Goal: Task Accomplishment & Management: Use online tool/utility

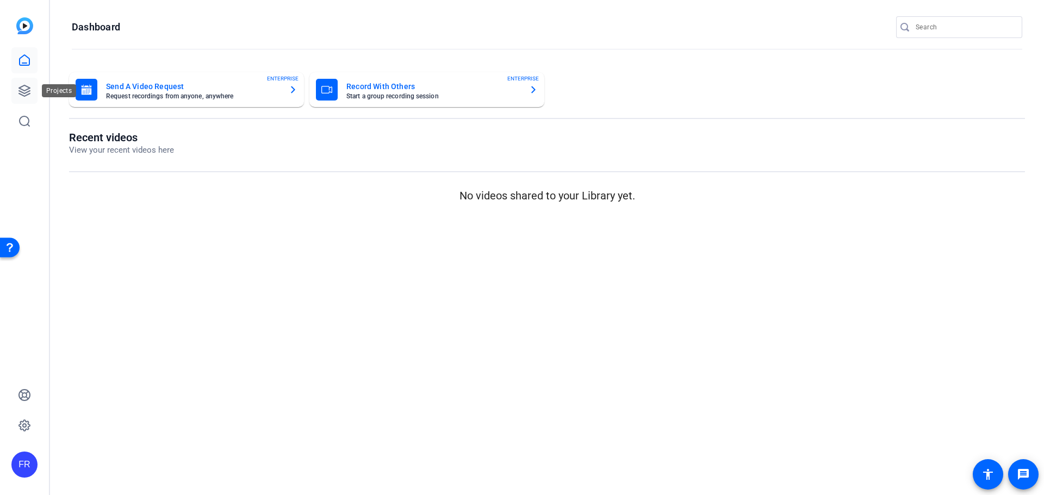
click at [31, 90] on link at bounding box center [24, 91] width 26 height 26
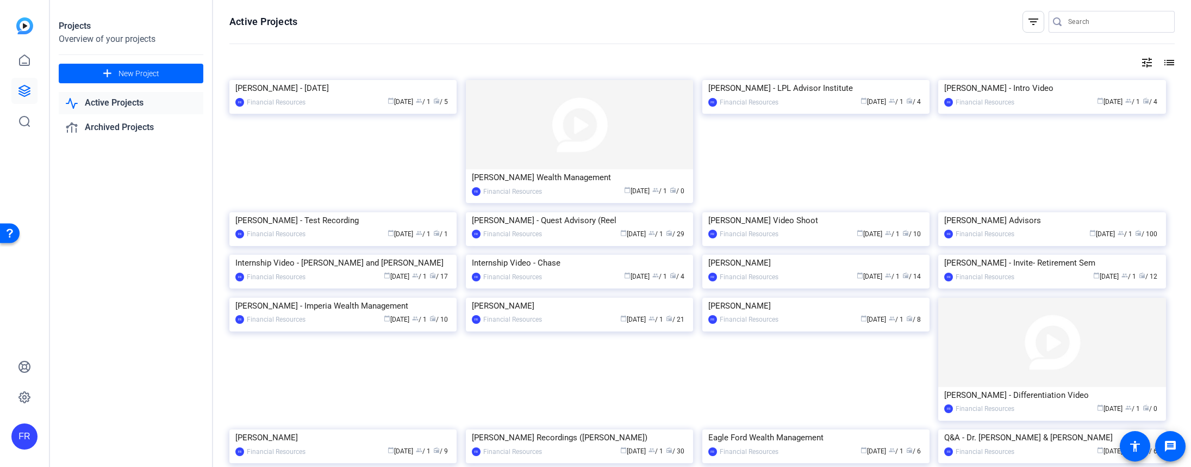
click at [272, 66] on div "tune list" at bounding box center [702, 62] width 946 height 13
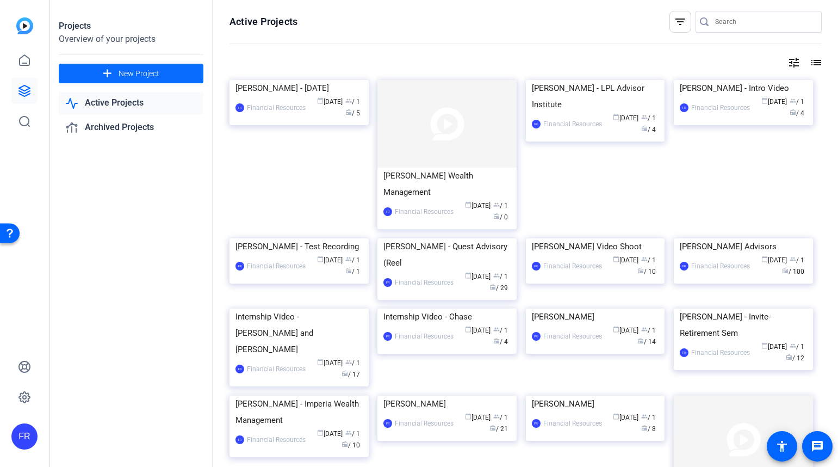
click at [124, 76] on span "New Project" at bounding box center [139, 73] width 41 height 11
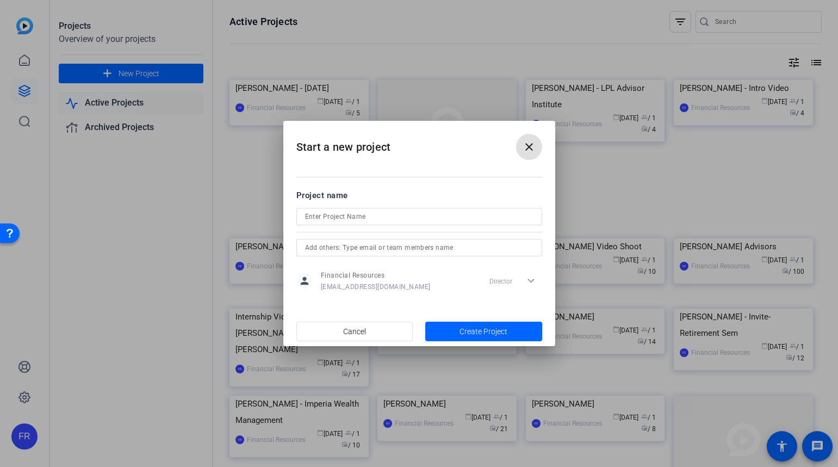
click at [332, 217] on input at bounding box center [419, 216] width 228 height 13
type input "T"
click at [531, 148] on mat-icon "close" at bounding box center [529, 146] width 13 height 13
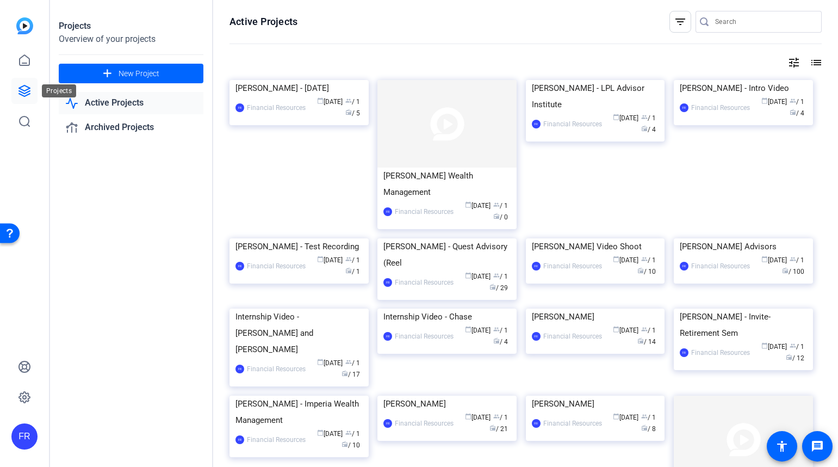
click at [26, 92] on icon at bounding box center [24, 90] width 13 height 13
click at [24, 89] on icon at bounding box center [24, 90] width 13 height 13
click at [127, 65] on span at bounding box center [131, 73] width 145 height 26
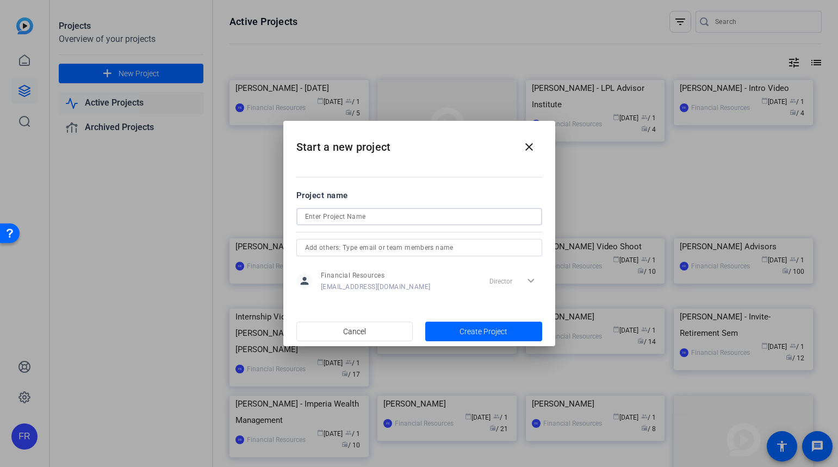
click at [307, 210] on input at bounding box center [419, 216] width 228 height 13
type input "[PERSON_NAME] Advisor Test"
click at [484, 327] on span "Create Project" at bounding box center [484, 331] width 48 height 11
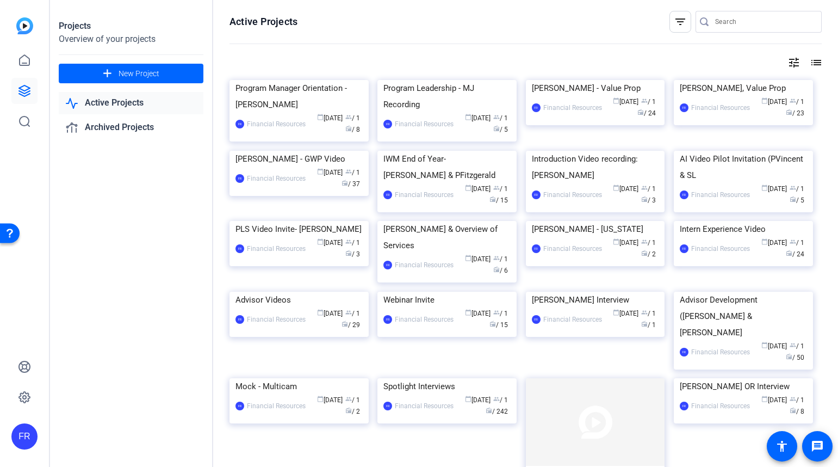
click at [809, 60] on mat-icon "list" at bounding box center [815, 62] width 13 height 13
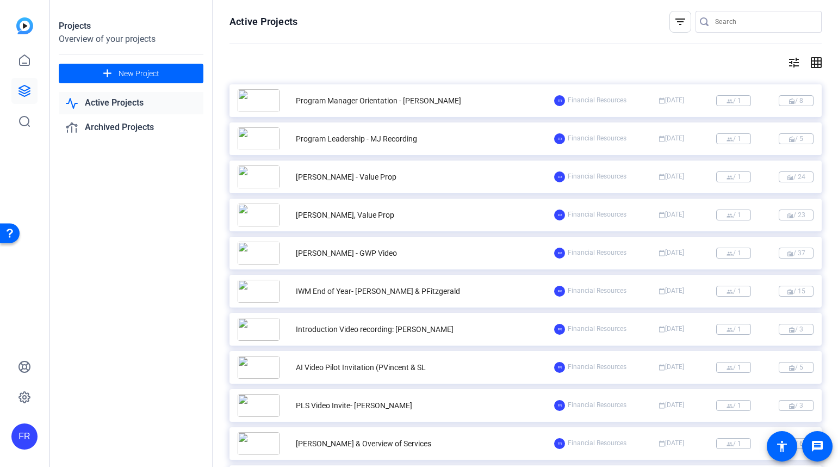
click at [787, 60] on mat-icon "tune" at bounding box center [793, 62] width 13 height 13
click at [810, 63] on div at bounding box center [419, 233] width 838 height 467
click at [111, 71] on mat-icon "add" at bounding box center [108, 74] width 14 height 14
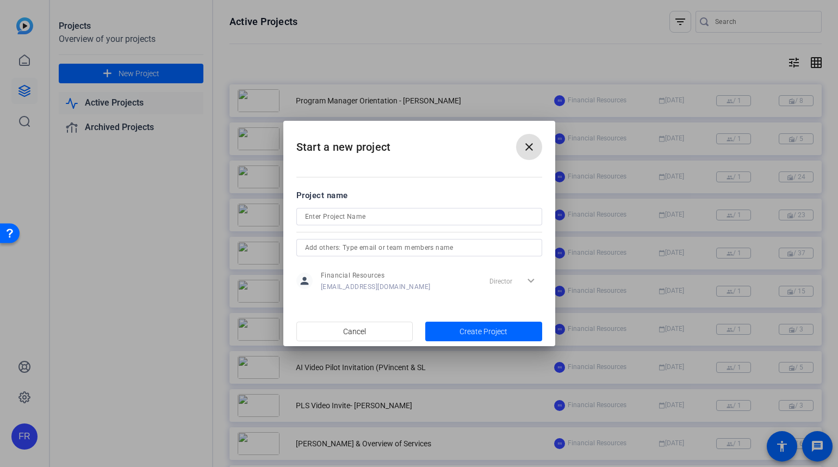
click at [317, 215] on input at bounding box center [419, 216] width 228 height 13
type input "Video Series"
click at [483, 332] on span "Create Project" at bounding box center [484, 331] width 48 height 11
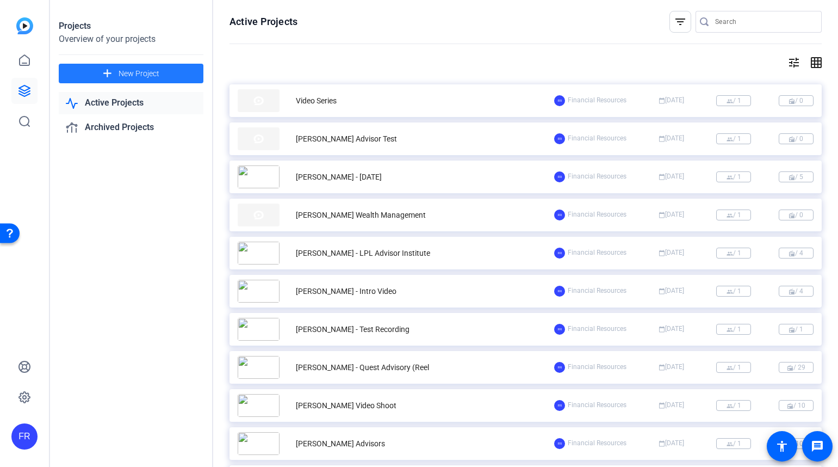
click at [257, 99] on img at bounding box center [259, 100] width 42 height 23
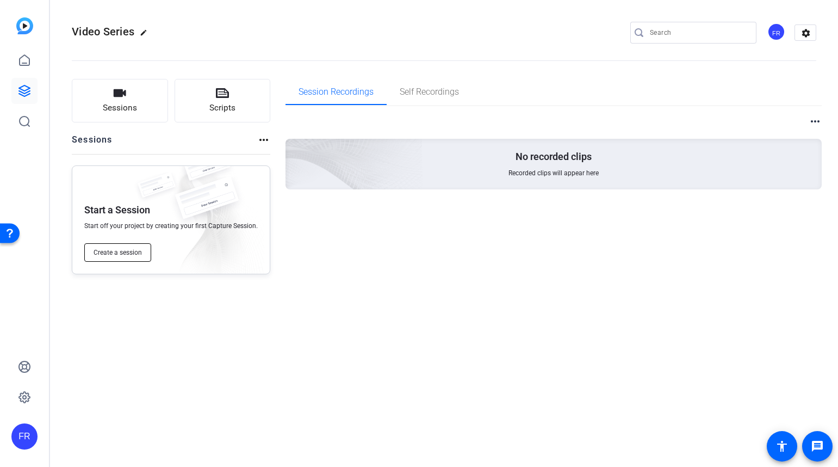
click at [121, 251] on span "Create a session" at bounding box center [118, 252] width 48 height 9
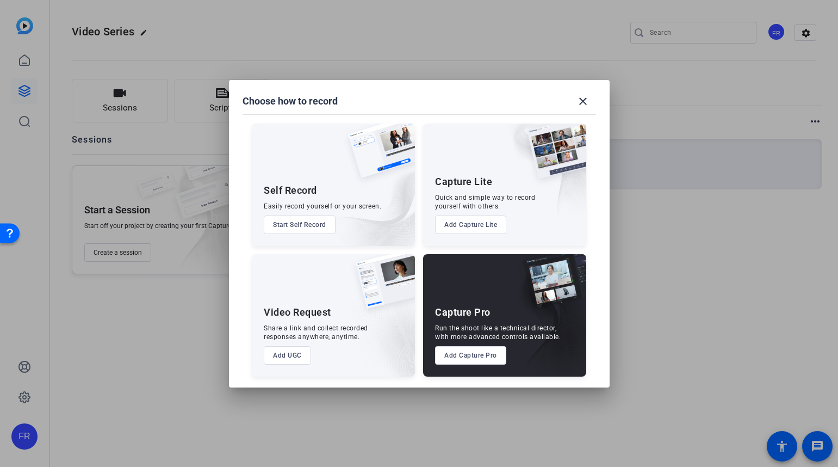
click at [485, 349] on button "Add Capture Pro" at bounding box center [470, 355] width 71 height 18
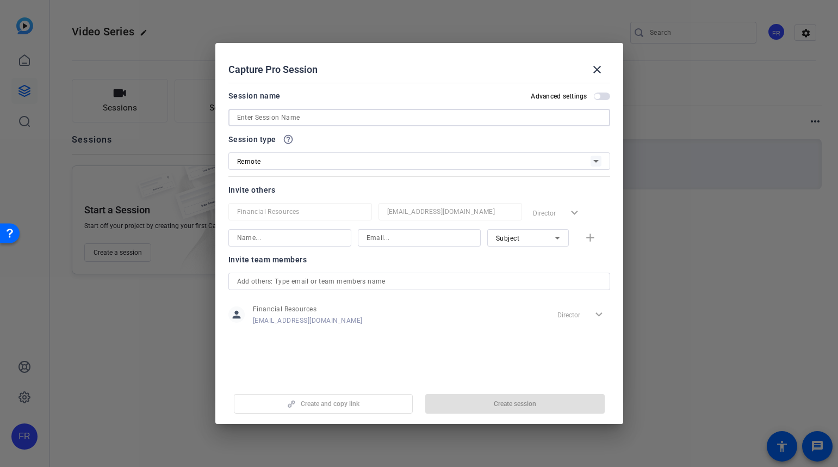
click at [240, 117] on input at bounding box center [419, 117] width 364 height 13
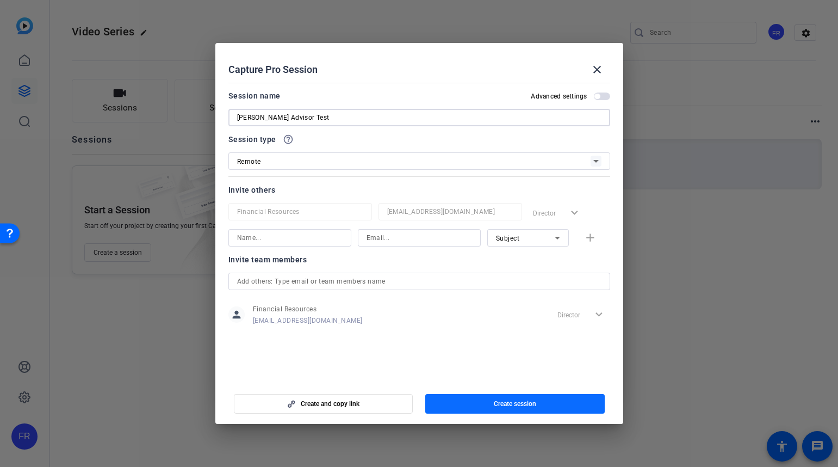
type input "[PERSON_NAME] Advisor Test"
click at [507, 406] on span "Create session" at bounding box center [515, 403] width 42 height 9
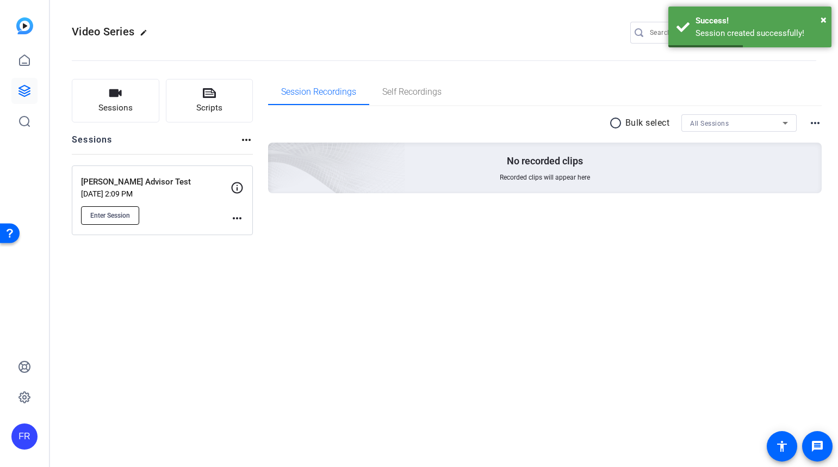
click at [118, 217] on span "Enter Session" at bounding box center [110, 215] width 40 height 9
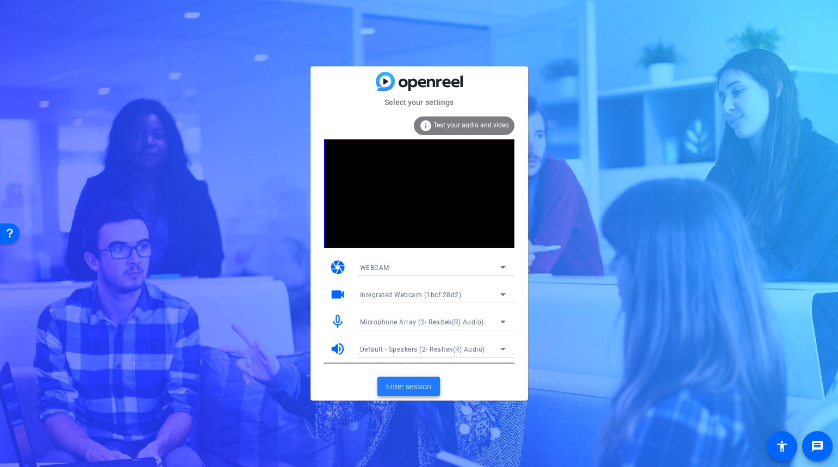
click at [411, 386] on span "Enter session" at bounding box center [408, 386] width 45 height 11
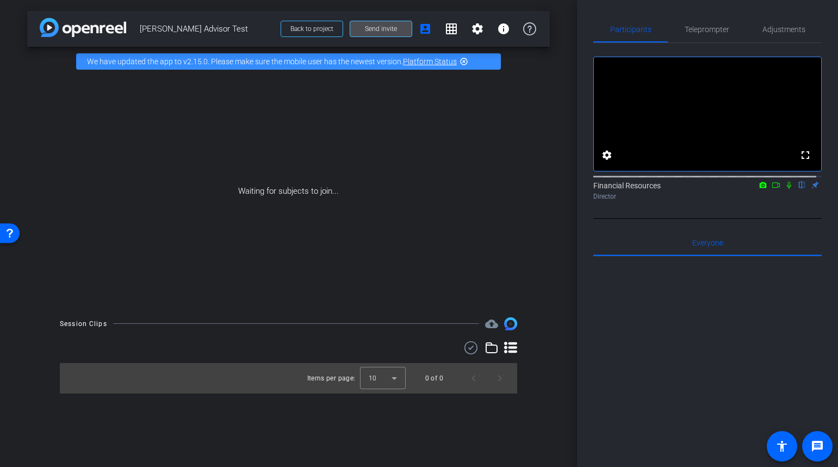
click at [395, 32] on span "Send invite" at bounding box center [381, 28] width 32 height 9
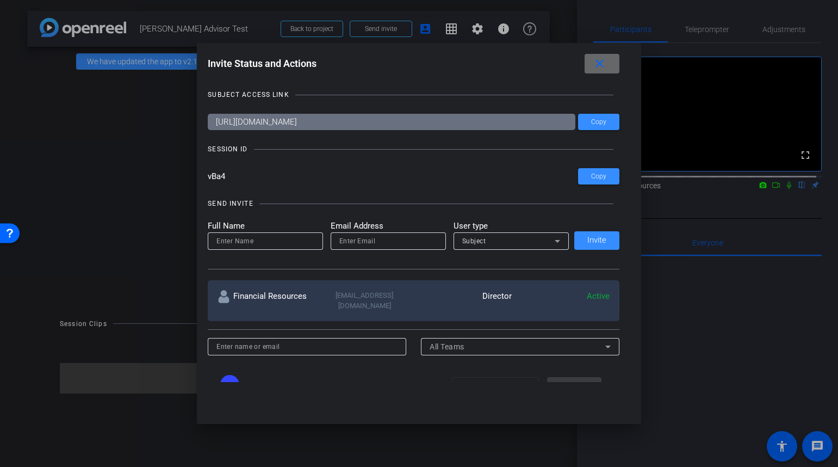
click at [600, 60] on mat-icon "close" at bounding box center [600, 64] width 14 height 14
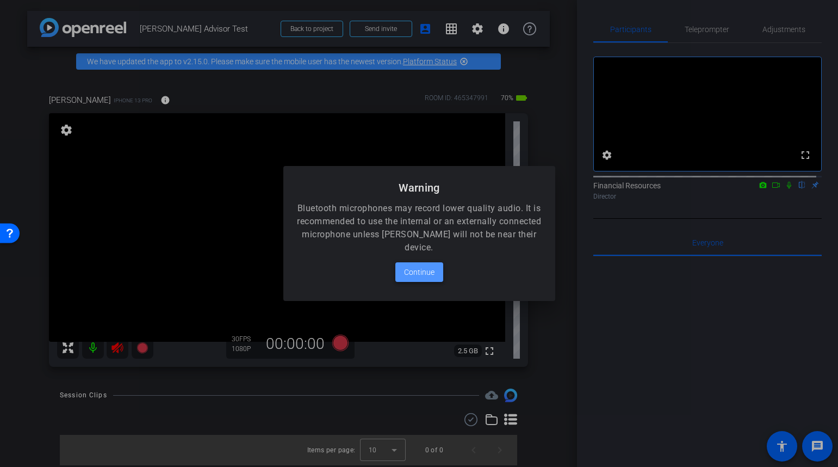
click at [425, 277] on span "Continue" at bounding box center [419, 271] width 30 height 13
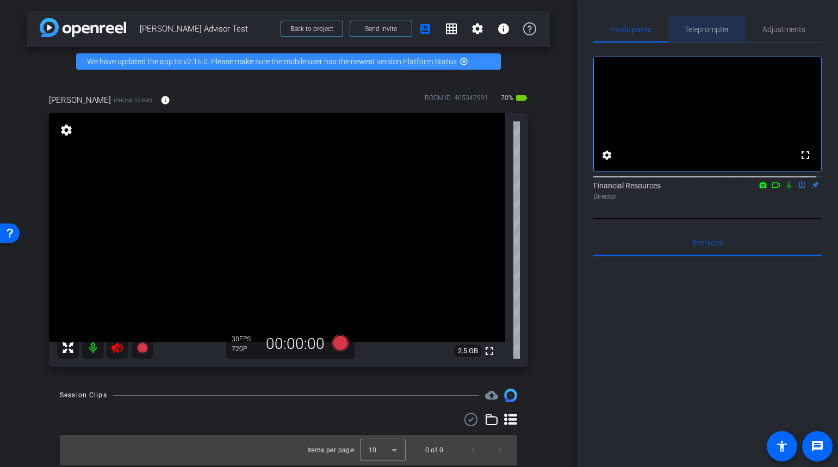
click at [717, 28] on span "Teleprompter" at bounding box center [707, 30] width 45 height 8
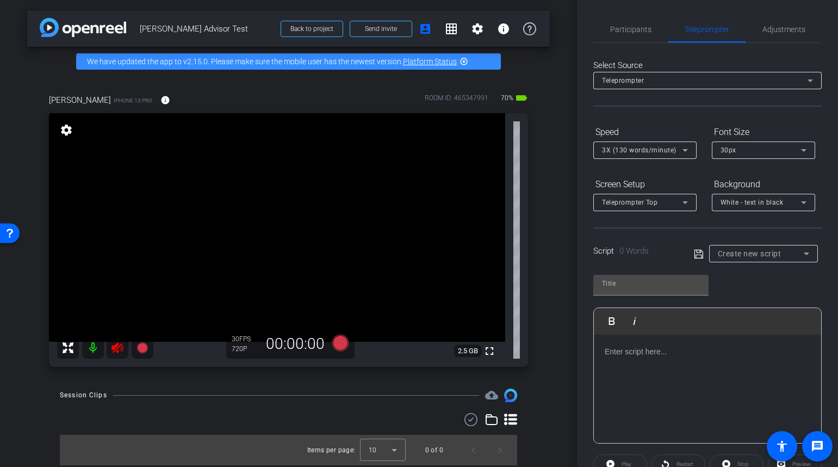
click at [659, 361] on div at bounding box center [707, 388] width 227 height 109
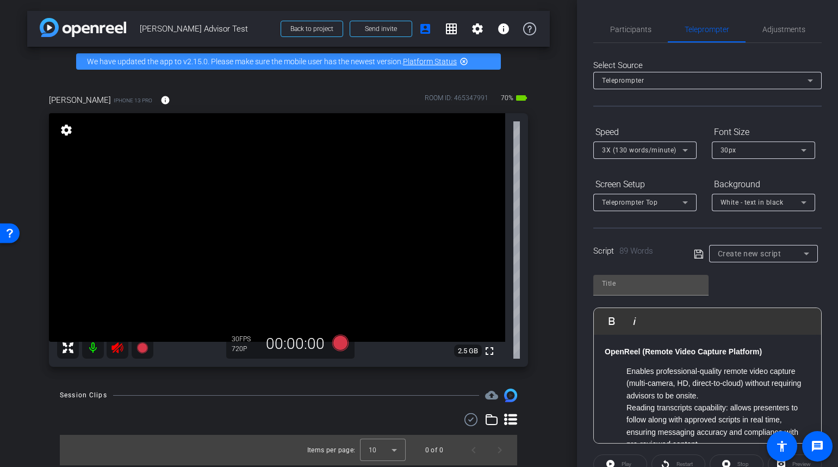
click at [687, 351] on strong "OpenReel (Remote Video Capture Platform)" at bounding box center [683, 351] width 157 height 9
click at [771, 30] on span "Adjustments" at bounding box center [783, 30] width 43 height 8
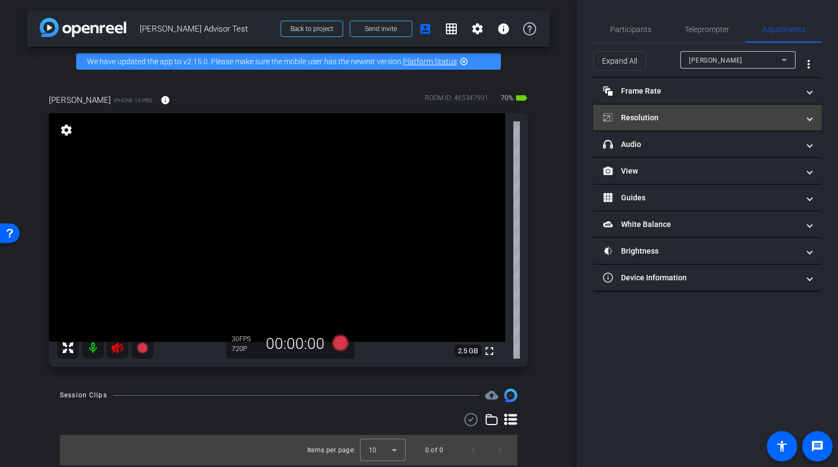
click at [810, 113] on span at bounding box center [810, 117] width 4 height 11
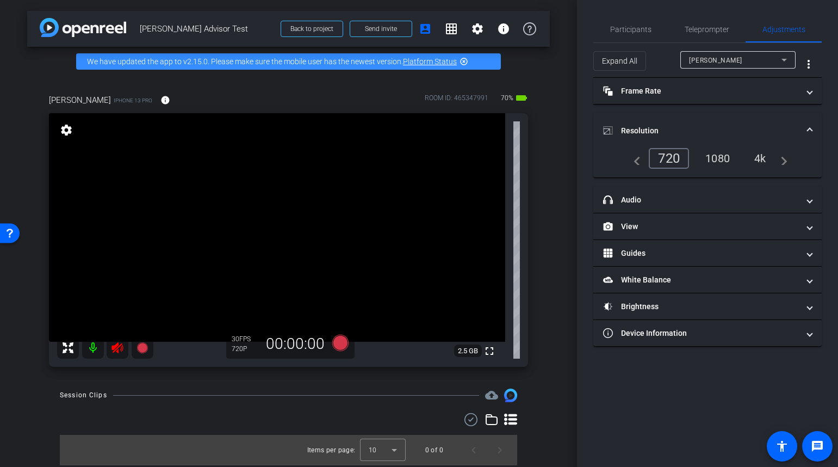
click at [719, 156] on div "1080" at bounding box center [717, 158] width 41 height 18
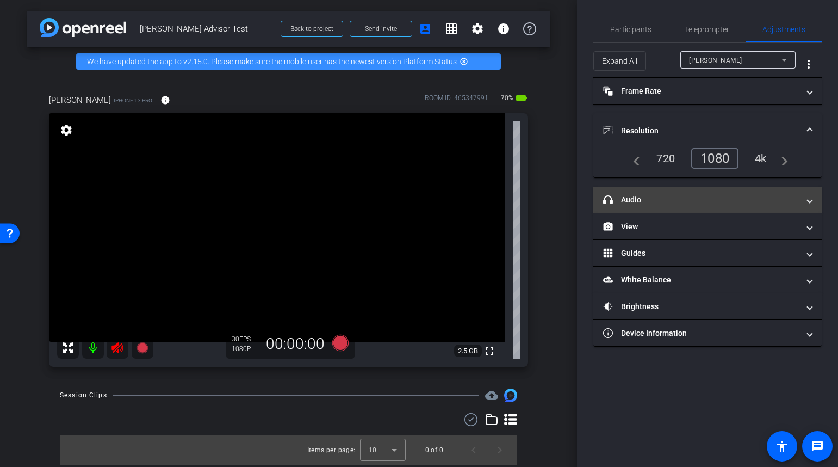
click at [791, 202] on mat-panel-title "headphone icon Audio" at bounding box center [701, 199] width 196 height 11
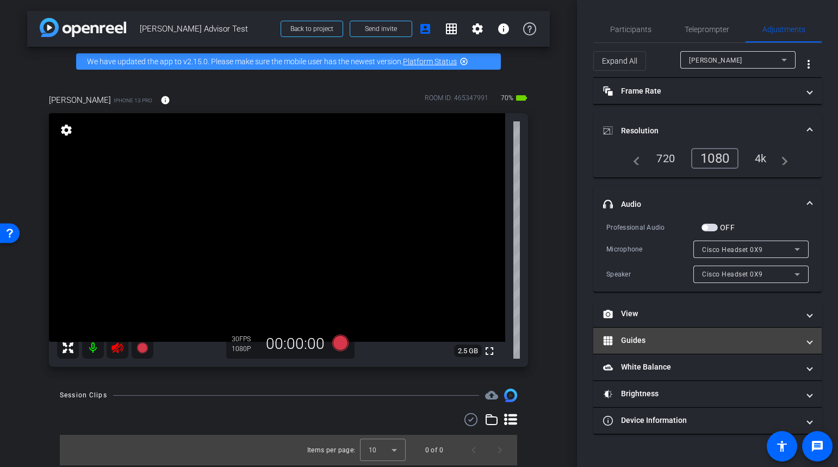
click at [716, 336] on mat-panel-title "Guides" at bounding box center [701, 339] width 196 height 11
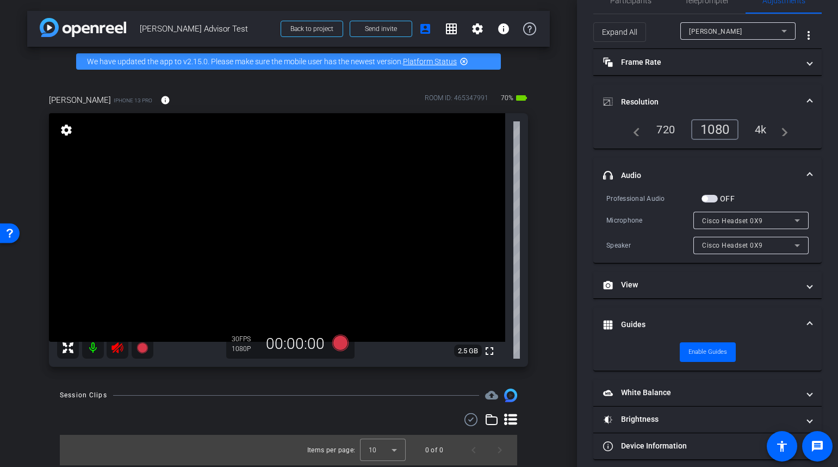
scroll to position [38, 0]
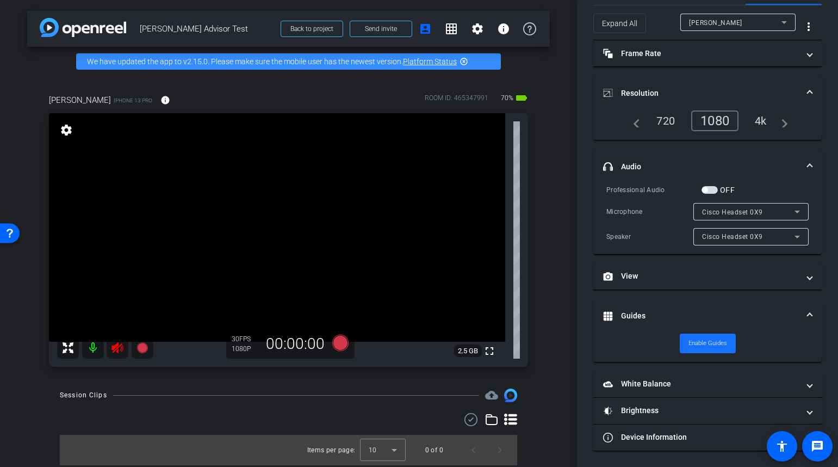
click at [712, 337] on span "Enable Guides" at bounding box center [707, 343] width 39 height 16
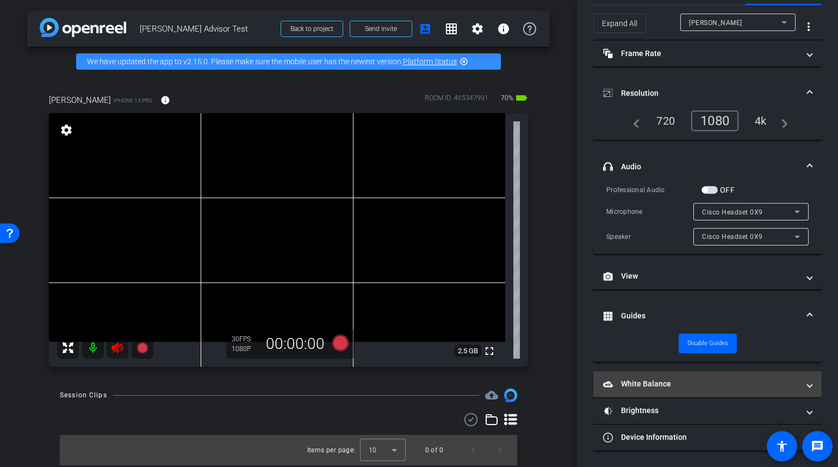
click at [702, 385] on mat-panel-title "White Balance White Balance" at bounding box center [701, 383] width 196 height 11
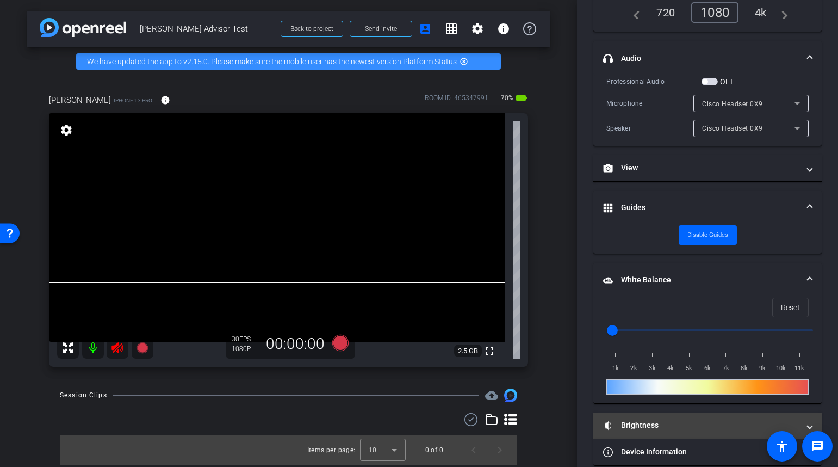
scroll to position [146, 0]
click at [690, 425] on mat-panel-title "Brightness" at bounding box center [701, 424] width 196 height 11
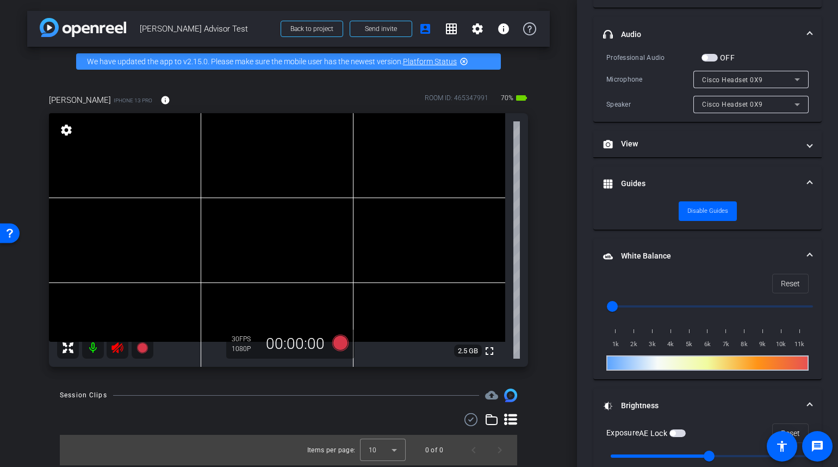
scroll to position [272, 0]
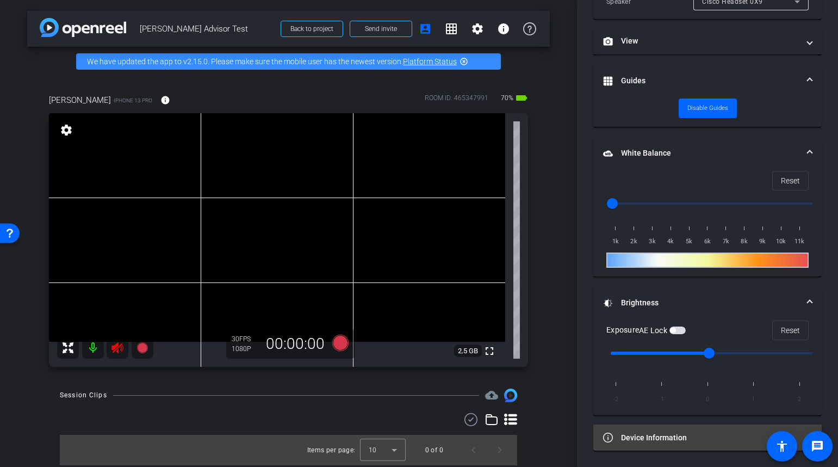
click at [696, 440] on mat-panel-title "Device Information" at bounding box center [701, 437] width 196 height 11
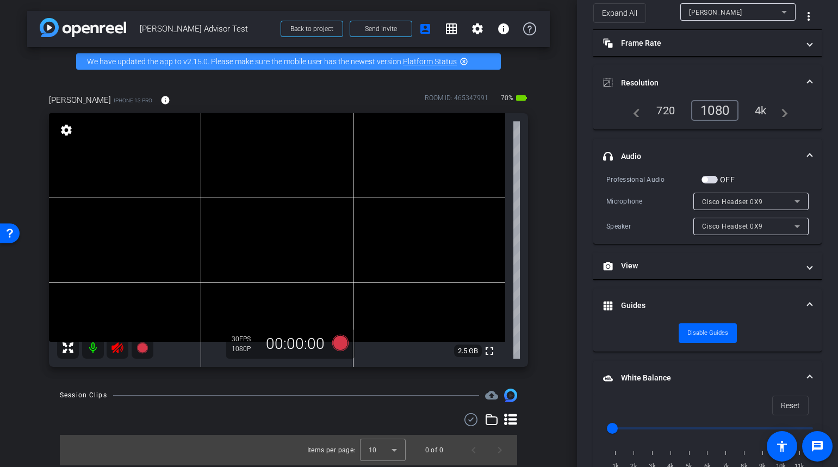
scroll to position [0, 0]
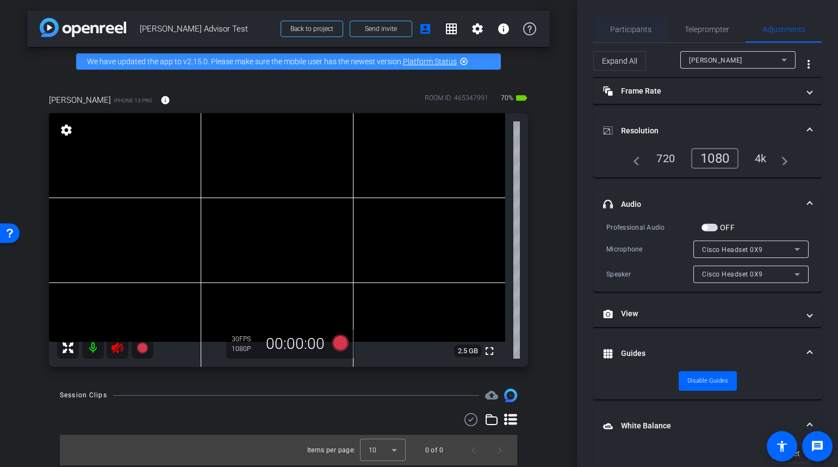
click at [643, 29] on span "Participants" at bounding box center [630, 30] width 41 height 8
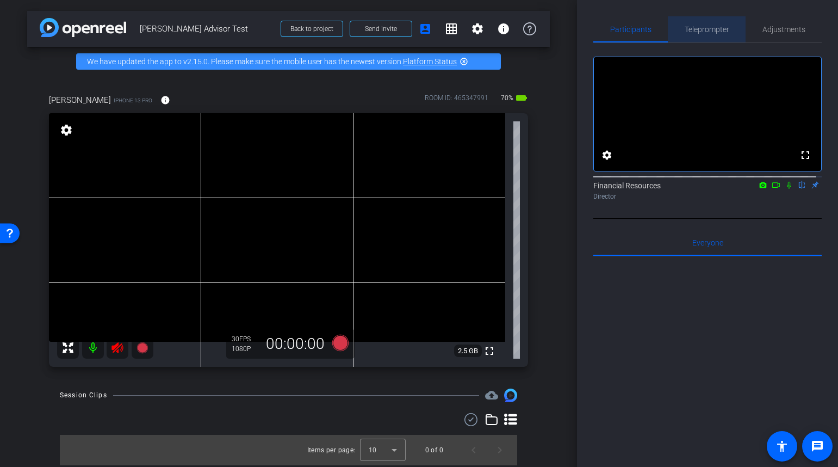
click at [710, 29] on span "Teleprompter" at bounding box center [707, 30] width 45 height 8
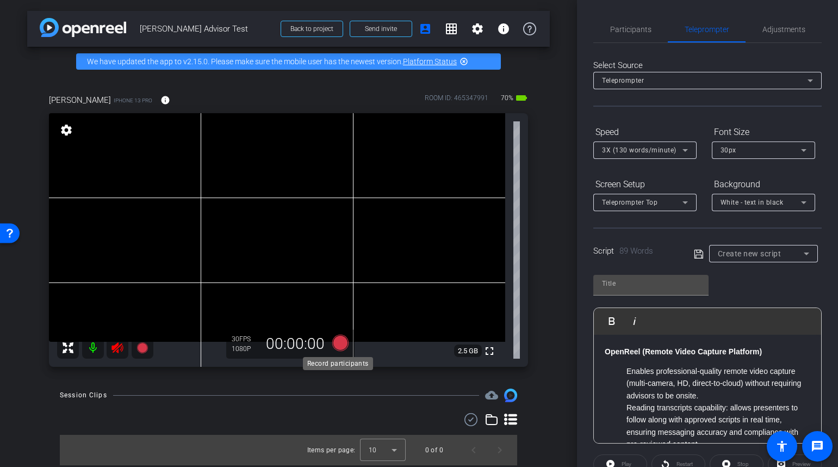
click at [338, 339] on icon at bounding box center [340, 342] width 16 height 16
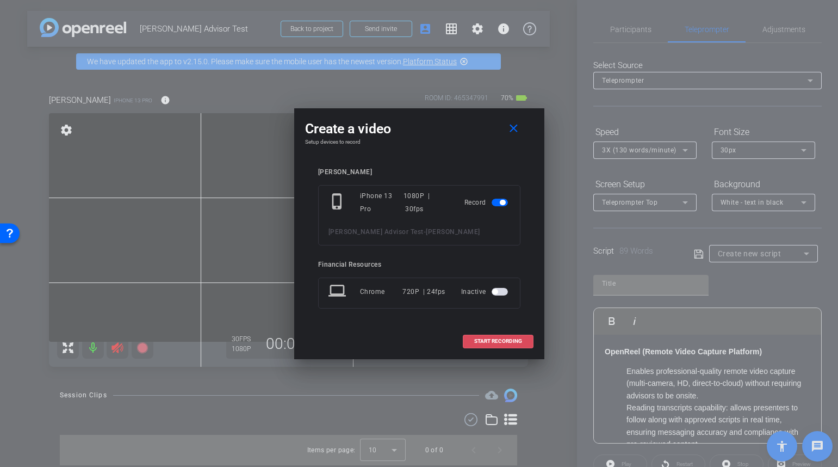
drag, startPoint x: 516, startPoint y: 339, endPoint x: 740, endPoint y: 297, distance: 228.5
click at [524, 338] on button "START RECORDING" at bounding box center [498, 341] width 71 height 14
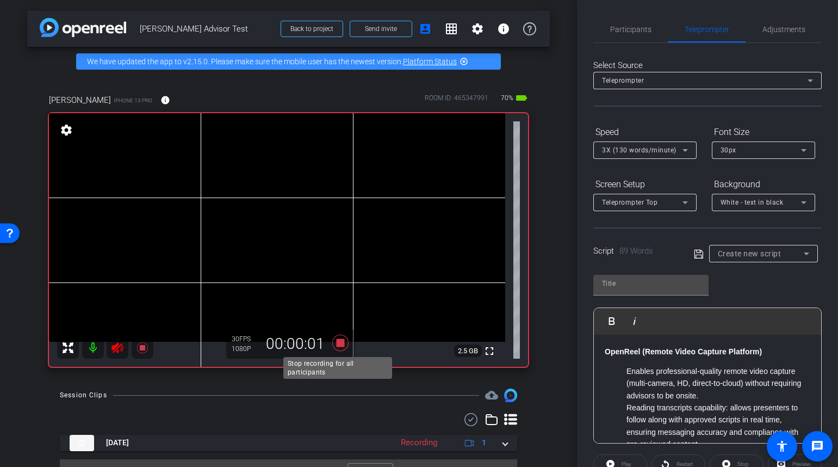
click at [337, 341] on icon at bounding box center [340, 342] width 16 height 16
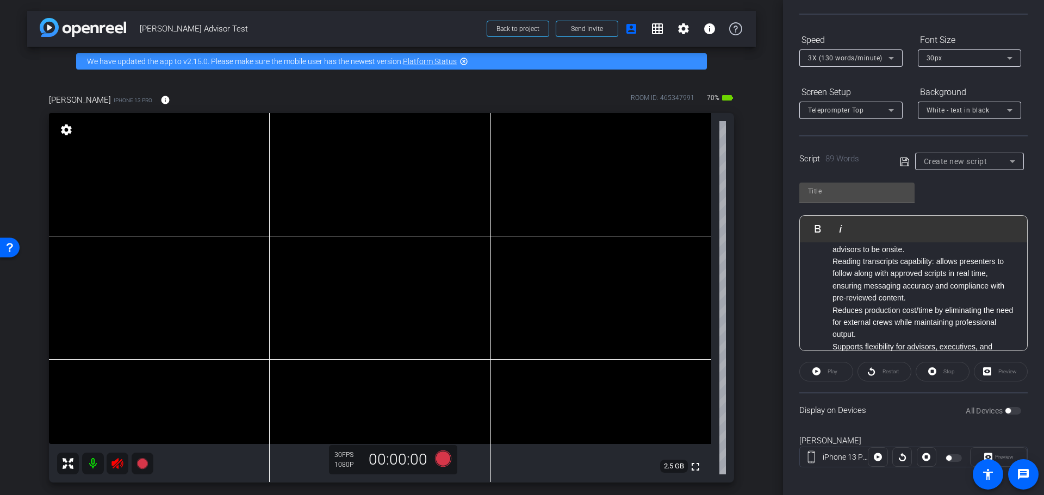
scroll to position [99, 0]
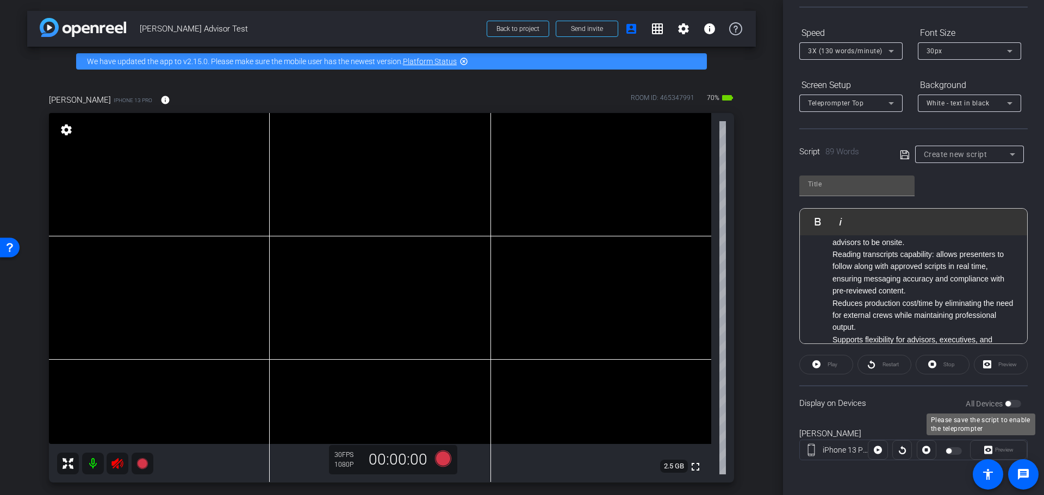
click at [837, 403] on div "All Devices" at bounding box center [993, 404] width 55 height 11
click at [837, 153] on icon at bounding box center [904, 154] width 9 height 9
type input "Default title 4112"
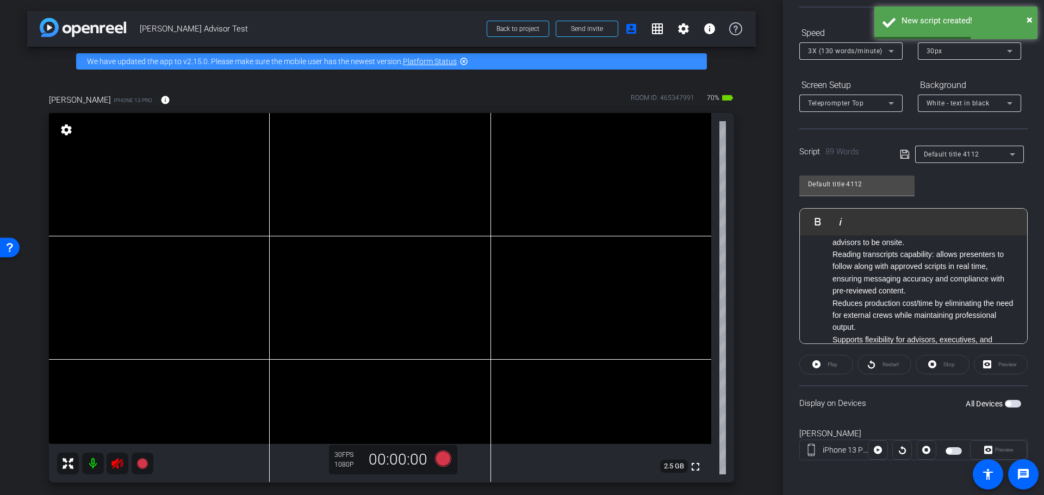
click at [837, 403] on span "button" at bounding box center [1013, 404] width 16 height 8
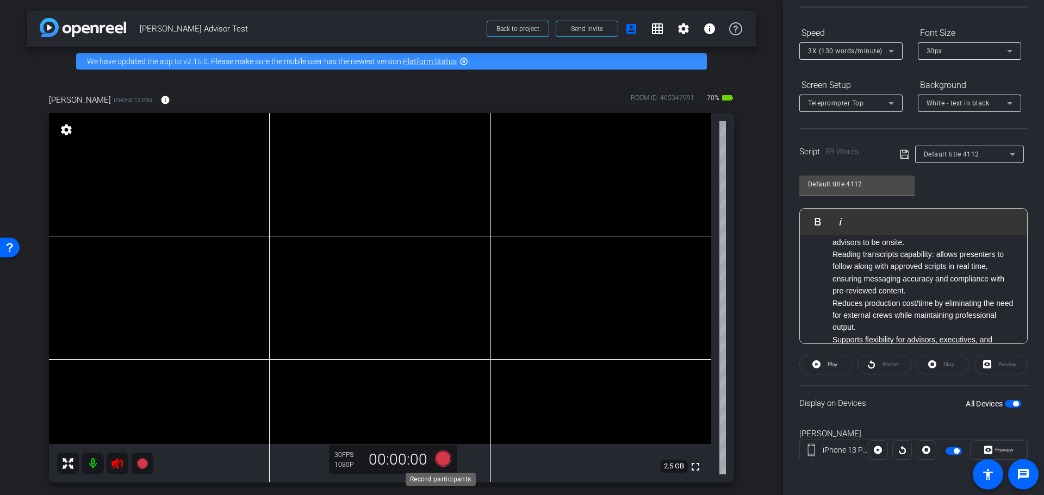
click at [439, 457] on icon at bounding box center [443, 458] width 16 height 16
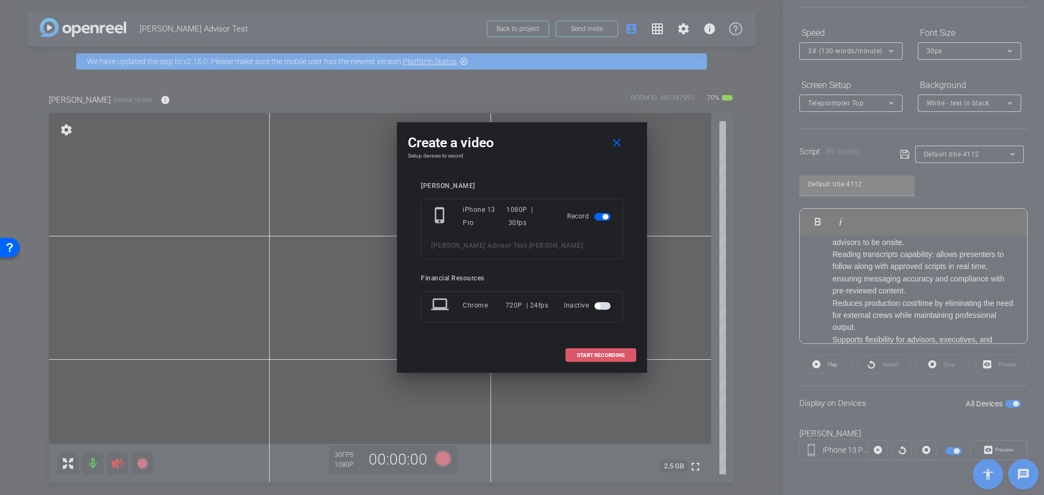
drag, startPoint x: 608, startPoint y: 352, endPoint x: 627, endPoint y: 350, distance: 19.2
click at [607, 353] on span "START RECORDING" at bounding box center [601, 355] width 48 height 5
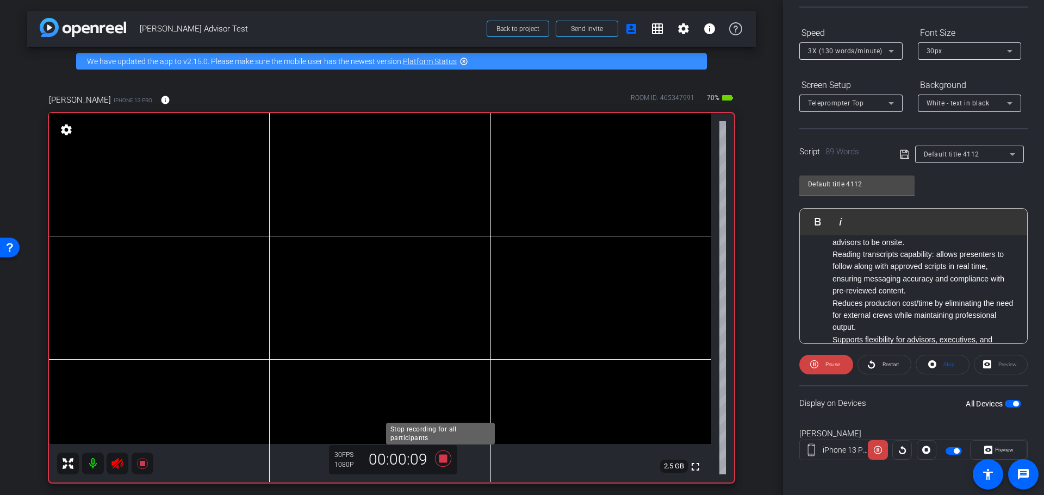
click at [439, 457] on icon at bounding box center [443, 458] width 16 height 16
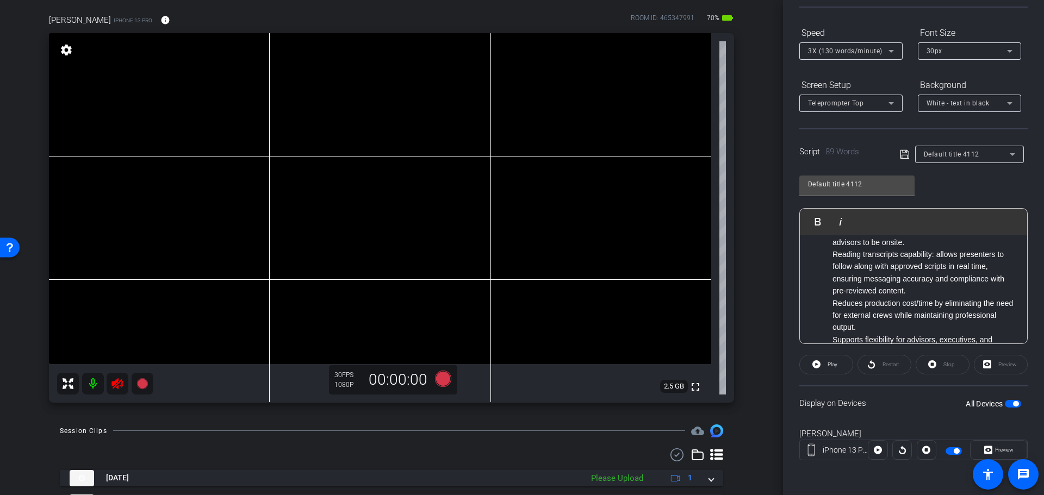
scroll to position [134, 0]
